Goal: Transaction & Acquisition: Purchase product/service

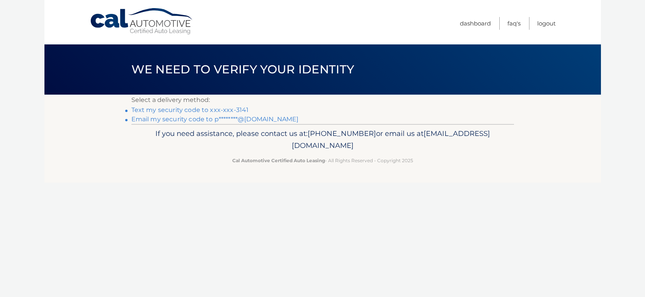
click at [179, 110] on link "Text my security code to xxx-xxx-3141" at bounding box center [190, 109] width 118 height 7
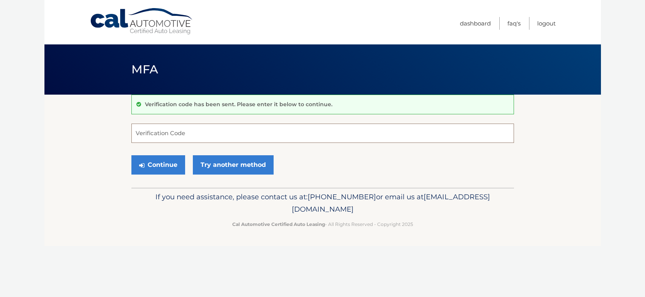
click at [145, 132] on input "Verification Code" at bounding box center [322, 133] width 383 height 19
type input "003588"
click at [166, 166] on button "Continue" at bounding box center [158, 164] width 54 height 19
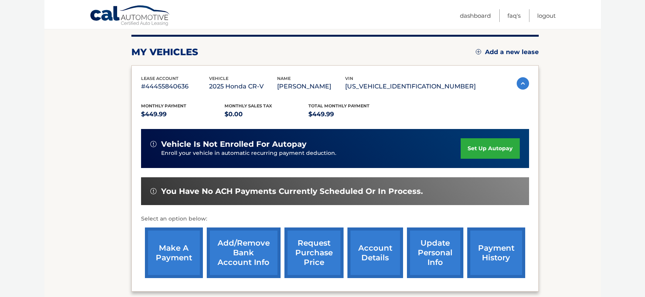
scroll to position [95, 0]
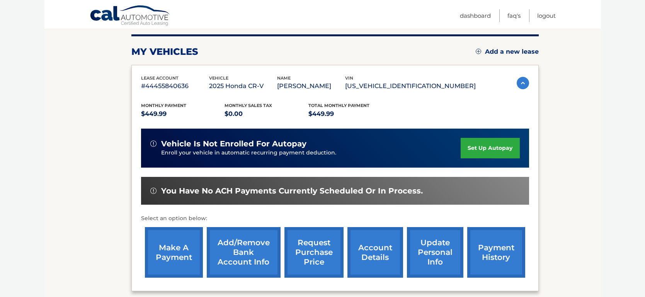
click at [166, 247] on link "make a payment" at bounding box center [174, 252] width 58 height 51
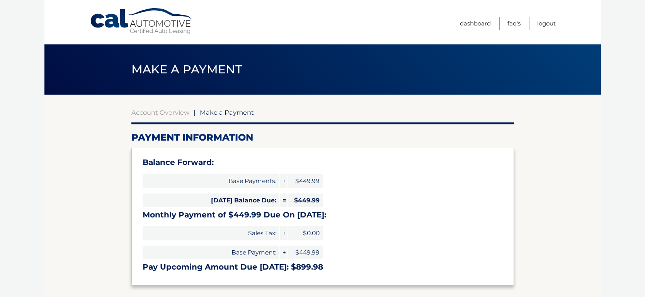
select select "Y2U4ODJiMmYtM2Q4ZC00ZmYzLTk2NGItNjIwZjUxOTY1NjY4"
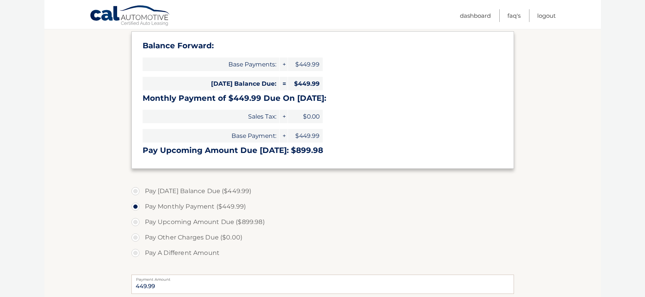
scroll to position [118, 0]
click at [136, 189] on label "Pay Today's Balance Due ($449.99)" at bounding box center [322, 190] width 383 height 15
click at [136, 189] on input "Pay Today's Balance Due ($449.99)" at bounding box center [139, 189] width 8 height 12
radio input "true"
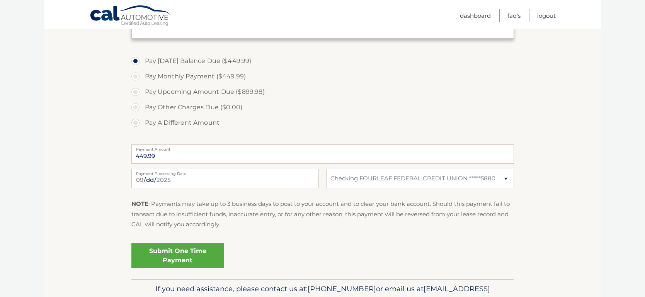
scroll to position [249, 0]
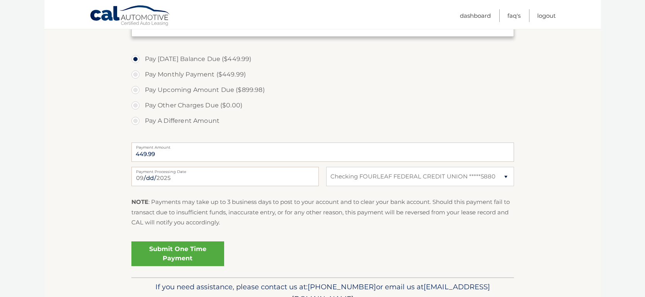
click at [171, 254] on link "Submit One Time Payment" at bounding box center [177, 254] width 93 height 25
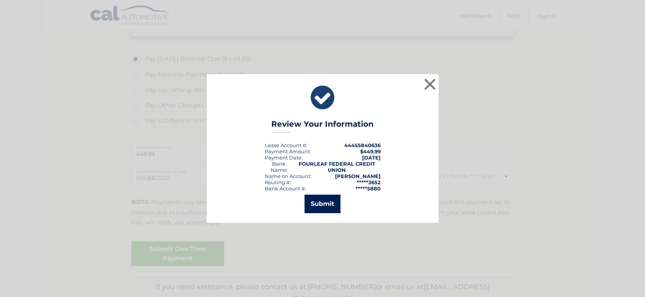
click at [323, 203] on button "Submit" at bounding box center [323, 204] width 36 height 19
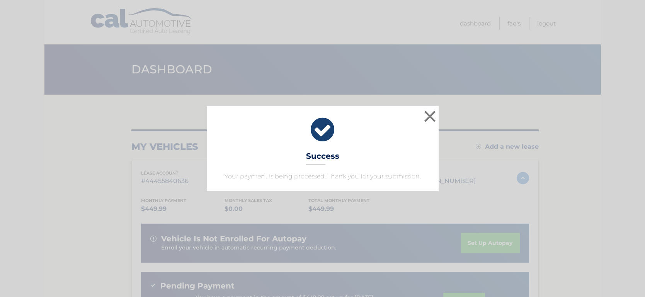
drag, startPoint x: 442, startPoint y: 113, endPoint x: 436, endPoint y: 116, distance: 6.8
click at [441, 113] on div "× Success Your payment is being processed. Thank you for your submission." at bounding box center [322, 148] width 639 height 84
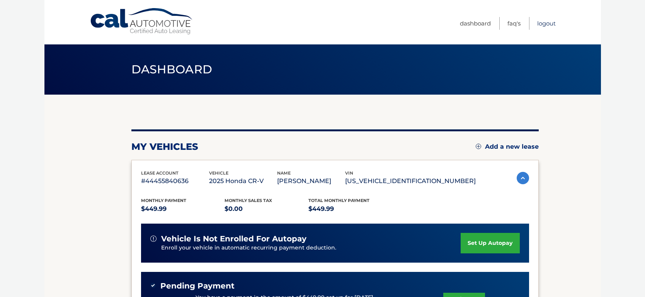
click at [544, 22] on link "Logout" at bounding box center [546, 23] width 19 height 13
